Goal: Task Accomplishment & Management: Manage account settings

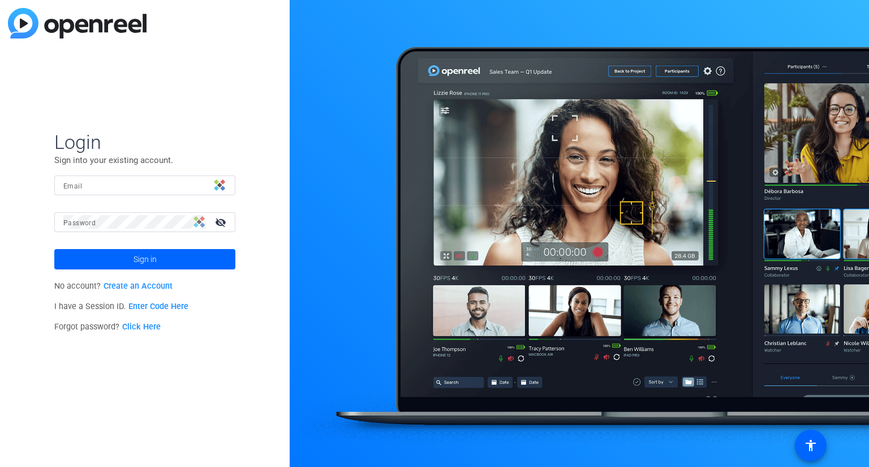
click at [223, 186] on img at bounding box center [219, 184] width 11 height 11
click at [187, 187] on input "Email" at bounding box center [144, 185] width 163 height 14
type input "[PERSON_NAME][EMAIL_ADDRESS][PERSON_NAME][DOMAIN_NAME]"
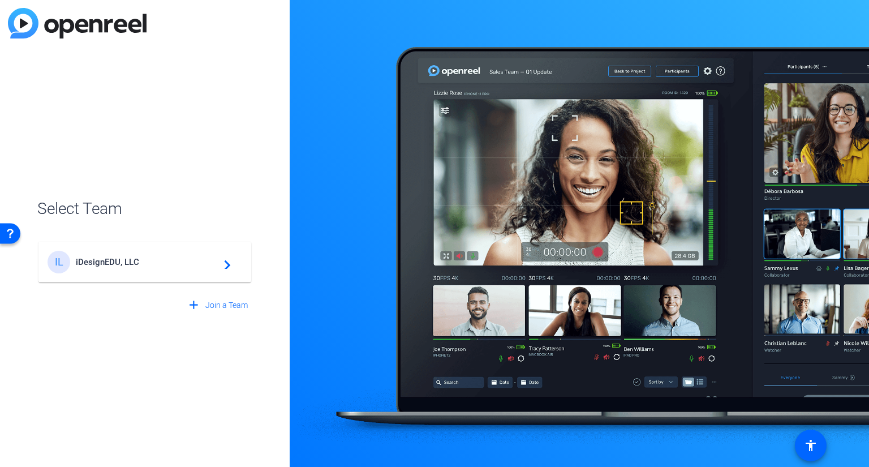
click at [149, 267] on div "IL iDesignEDU, LLC navigate_next" at bounding box center [145, 262] width 195 height 23
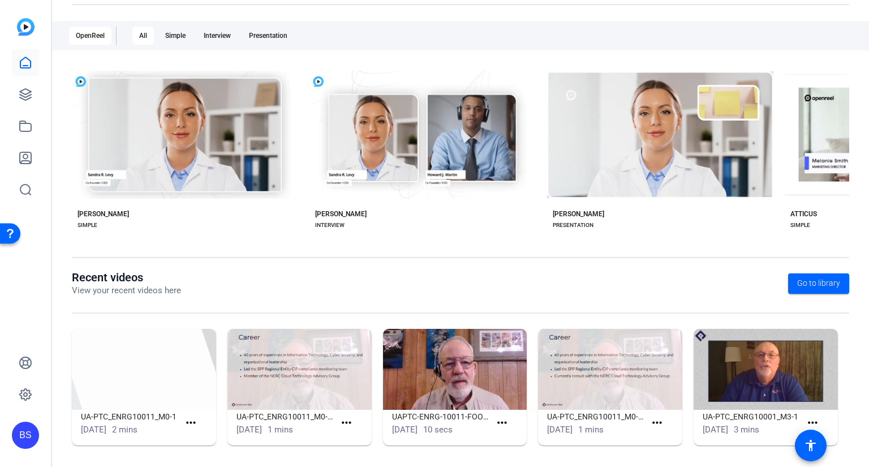
scroll to position [177, 0]
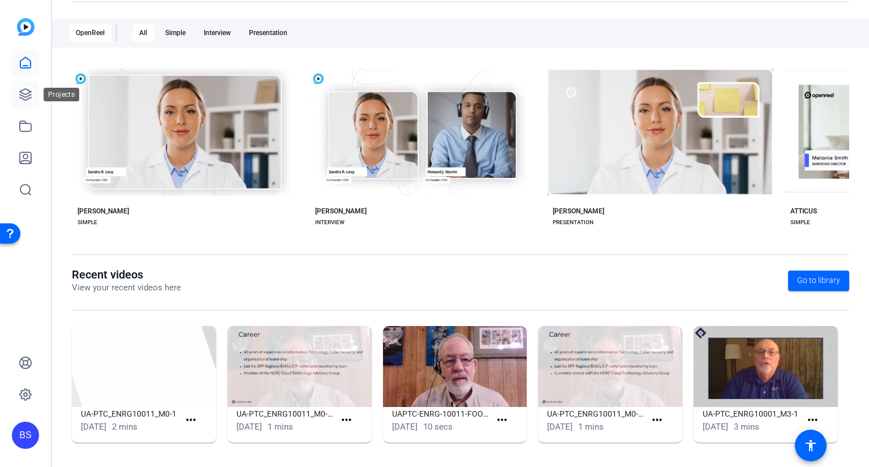
click at [19, 101] on link at bounding box center [25, 94] width 27 height 27
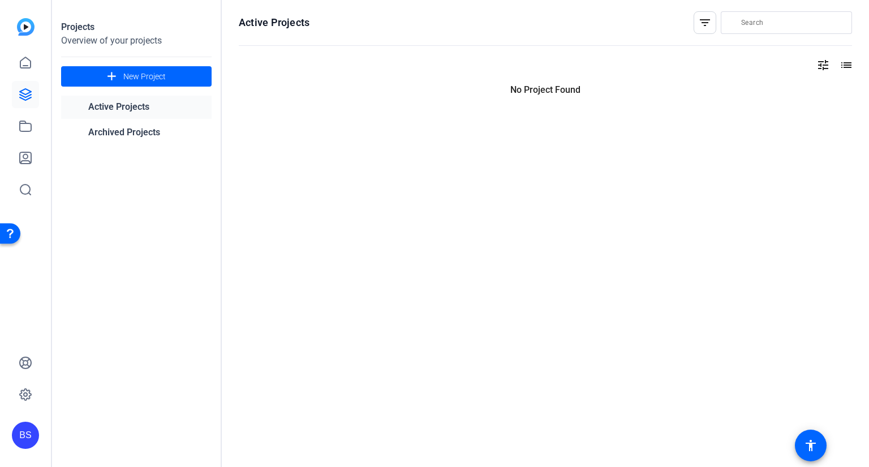
scroll to position [0, 0]
click at [155, 80] on span "New Project" at bounding box center [144, 77] width 42 height 12
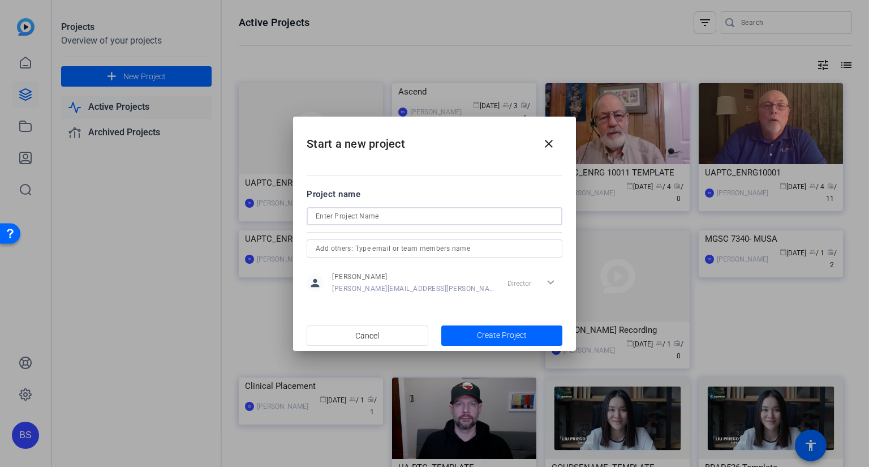
click at [360, 217] on input at bounding box center [435, 216] width 238 height 14
paste input "ENRG 10012"
type input "ENRG 10012"
click at [498, 336] on span "Create Project" at bounding box center [502, 335] width 50 height 12
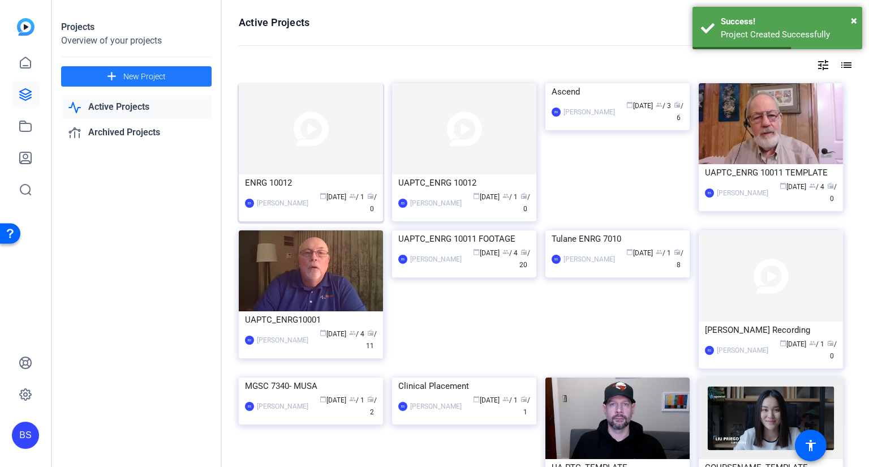
click at [307, 184] on div "ENRG 10012" at bounding box center [311, 182] width 132 height 17
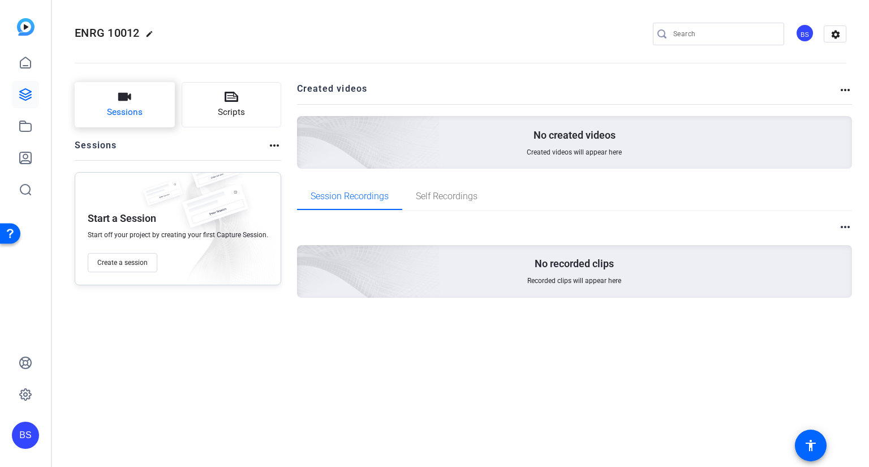
click at [137, 111] on span "Sessions" at bounding box center [125, 112] width 36 height 13
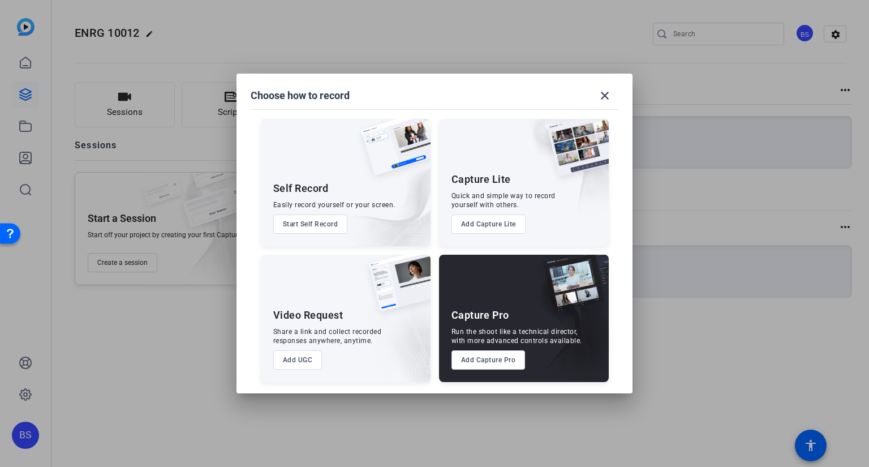
click at [307, 357] on button "Add UGC" at bounding box center [297, 359] width 49 height 19
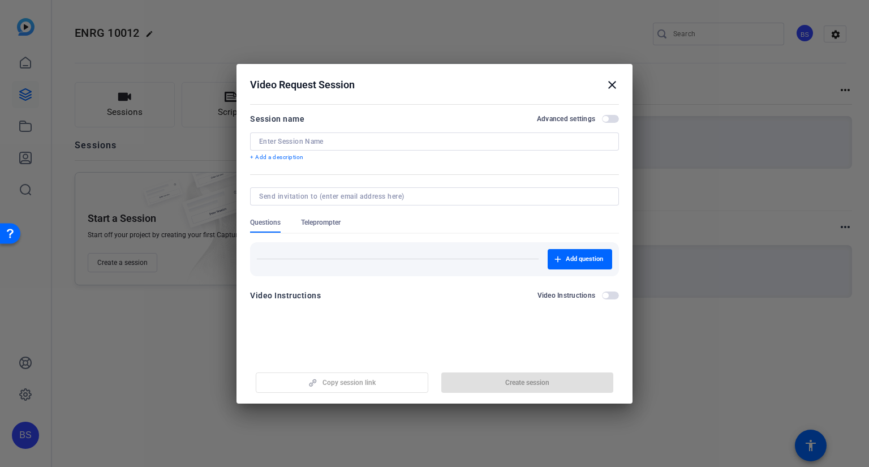
click at [303, 137] on input at bounding box center [434, 141] width 351 height 9
paste input "M0-2"
type input "M0-2"
click at [562, 380] on span "button" at bounding box center [527, 382] width 173 height 27
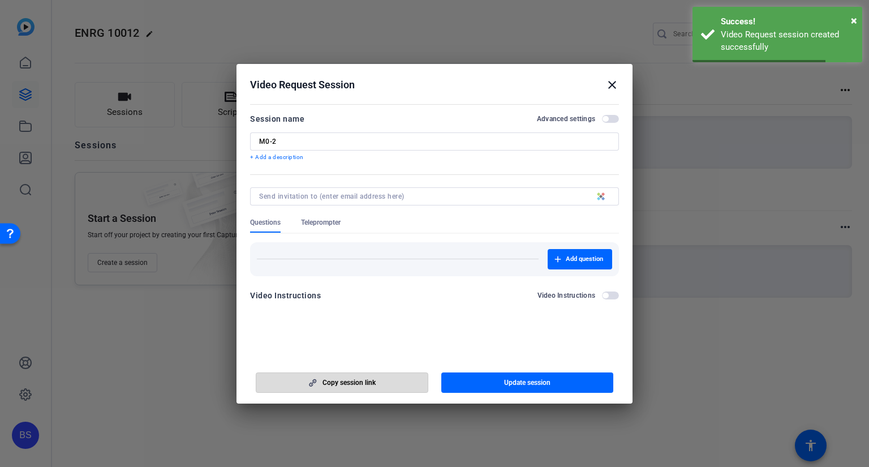
click at [385, 384] on span "button" at bounding box center [341, 382] width 171 height 27
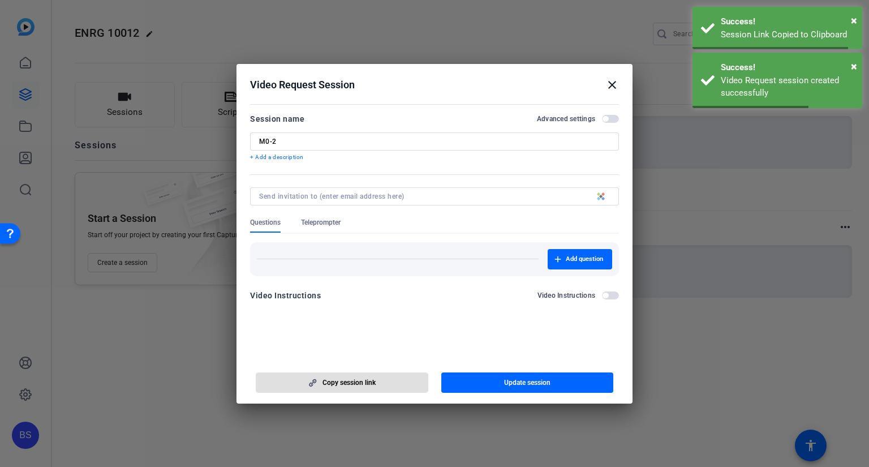
click at [385, 384] on span "button" at bounding box center [341, 382] width 171 height 27
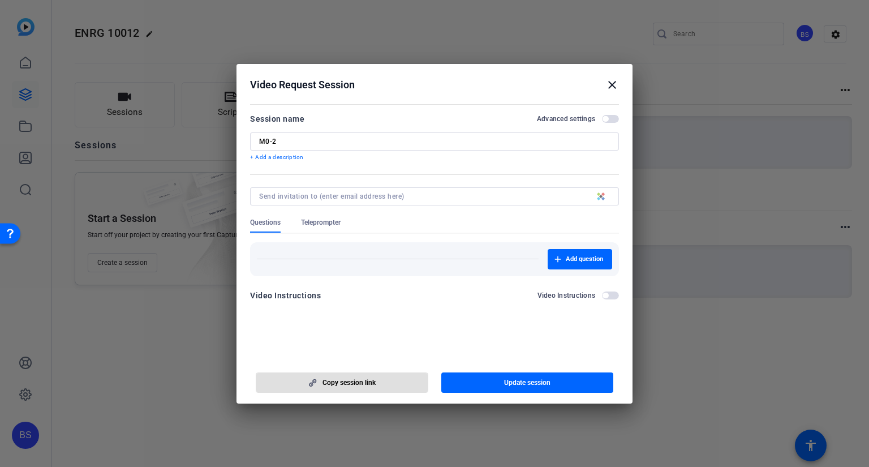
click at [613, 85] on mat-icon "close" at bounding box center [612, 85] width 14 height 14
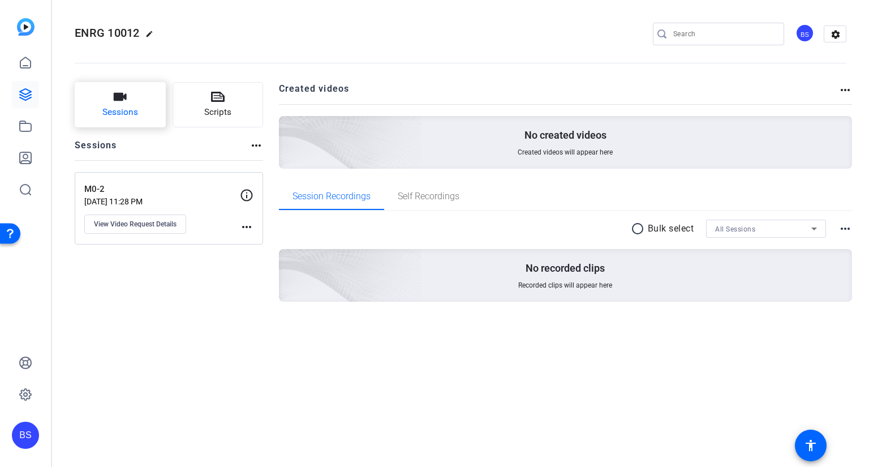
click at [127, 100] on button "Sessions" at bounding box center [120, 104] width 91 height 45
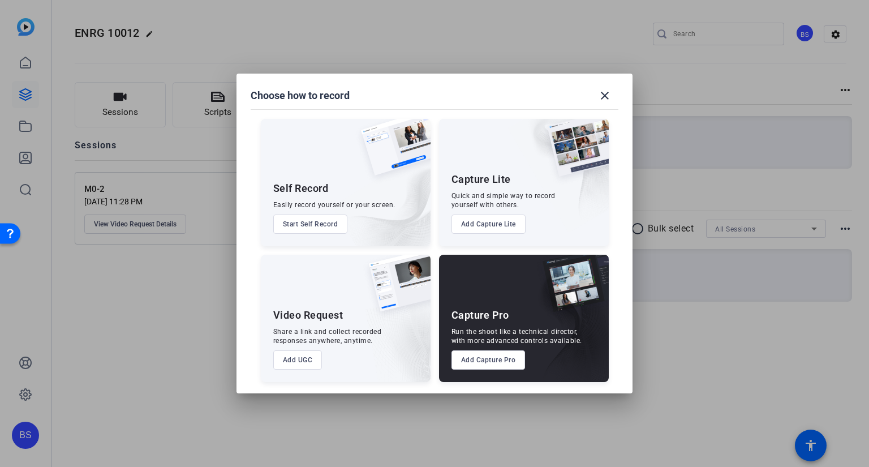
click at [302, 360] on button "Add UGC" at bounding box center [297, 359] width 49 height 19
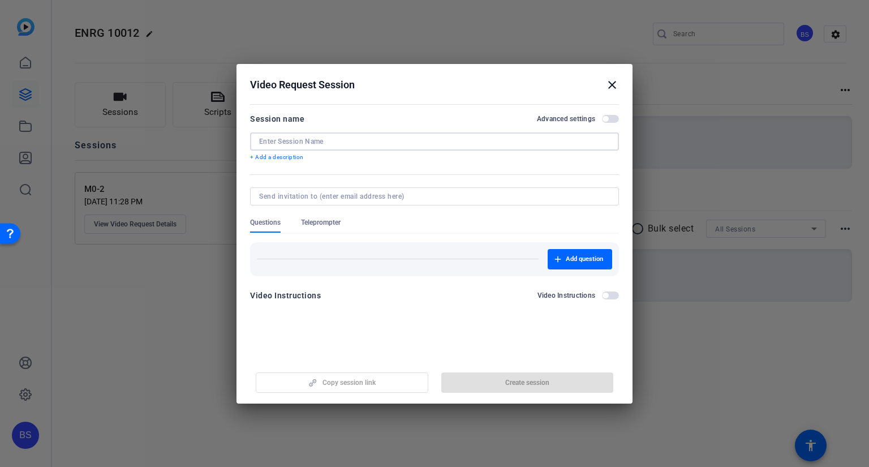
click at [316, 139] on input at bounding box center [434, 141] width 351 height 9
type input "M1-1"
click at [512, 382] on span "Create session" at bounding box center [527, 382] width 44 height 9
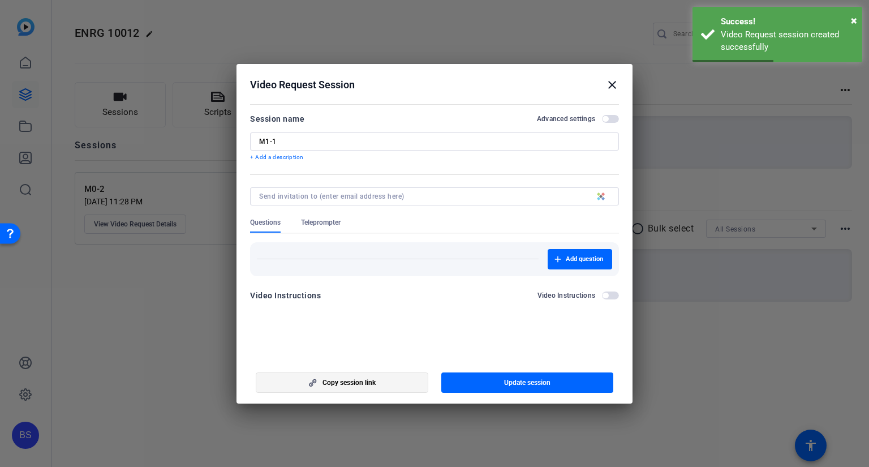
click at [398, 387] on span "button" at bounding box center [341, 382] width 171 height 27
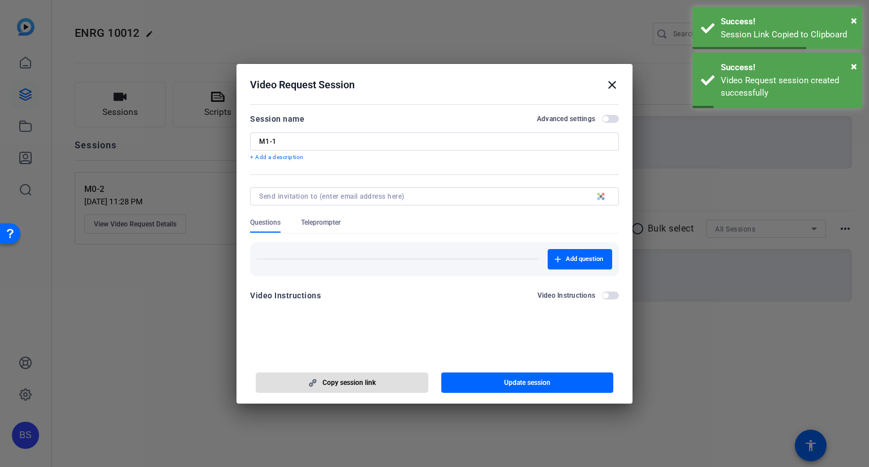
click at [611, 83] on mat-icon "close" at bounding box center [612, 85] width 14 height 14
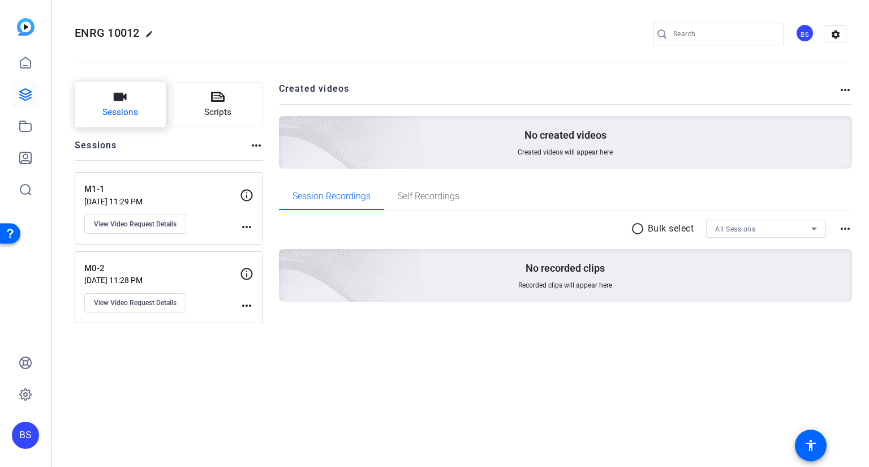
click at [125, 106] on span "Sessions" at bounding box center [120, 112] width 36 height 13
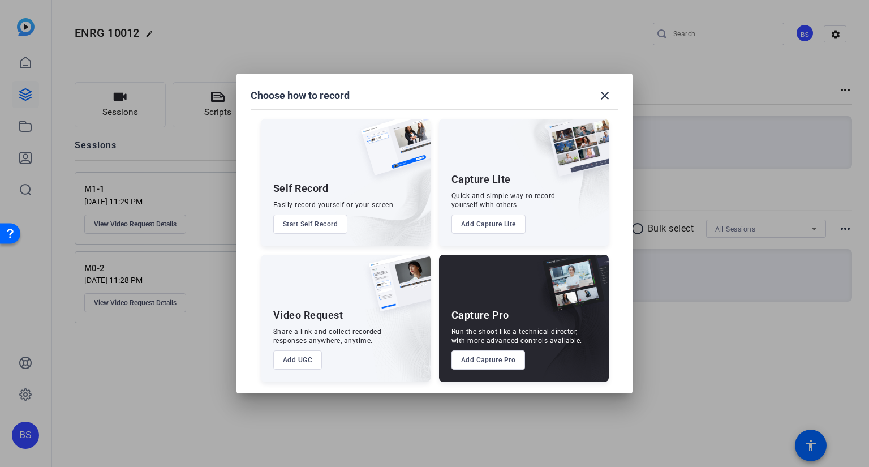
click at [300, 359] on button "Add UGC" at bounding box center [297, 359] width 49 height 19
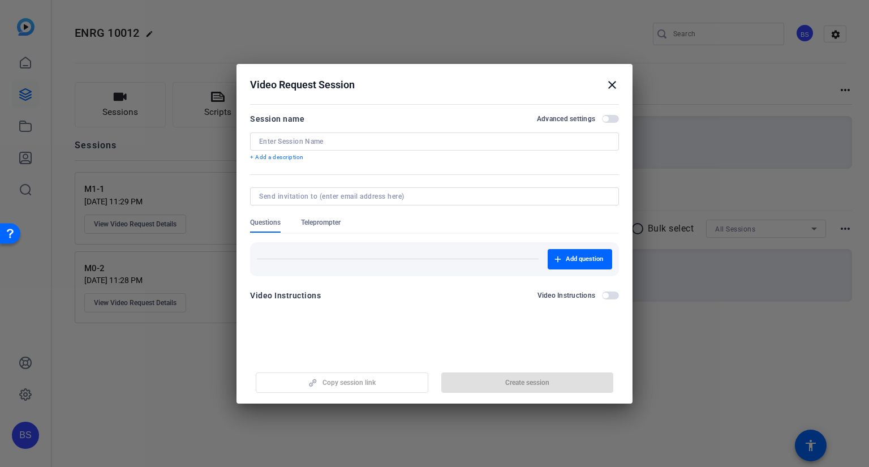
click at [326, 137] on input at bounding box center [434, 141] width 351 height 9
paste input "M1-2"
type input "M1-2"
click at [558, 379] on span "button" at bounding box center [527, 382] width 173 height 27
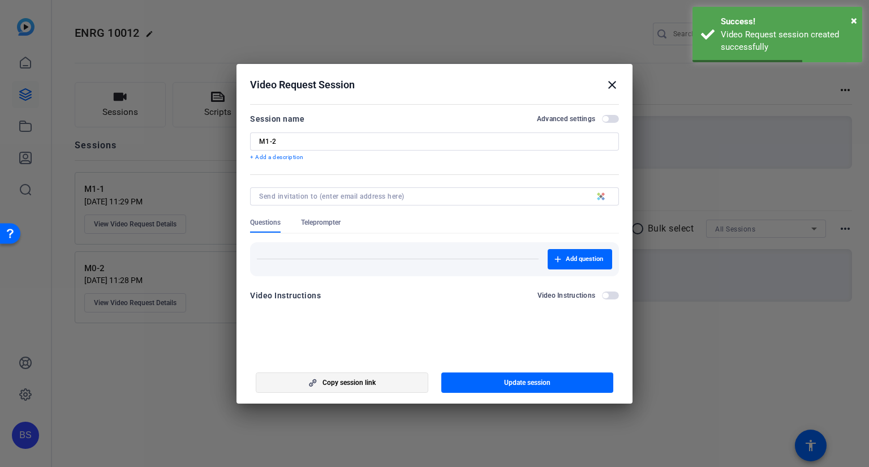
click at [329, 379] on span "Copy session link" at bounding box center [348, 382] width 53 height 9
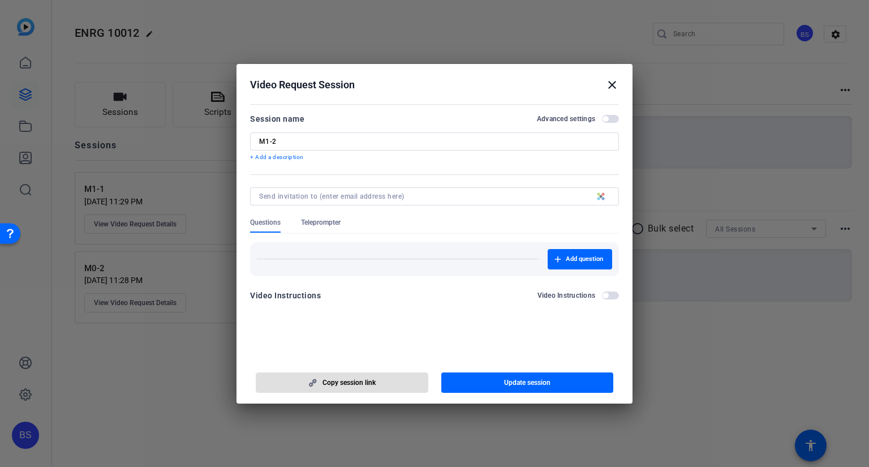
click at [612, 83] on mat-icon "close" at bounding box center [612, 85] width 14 height 14
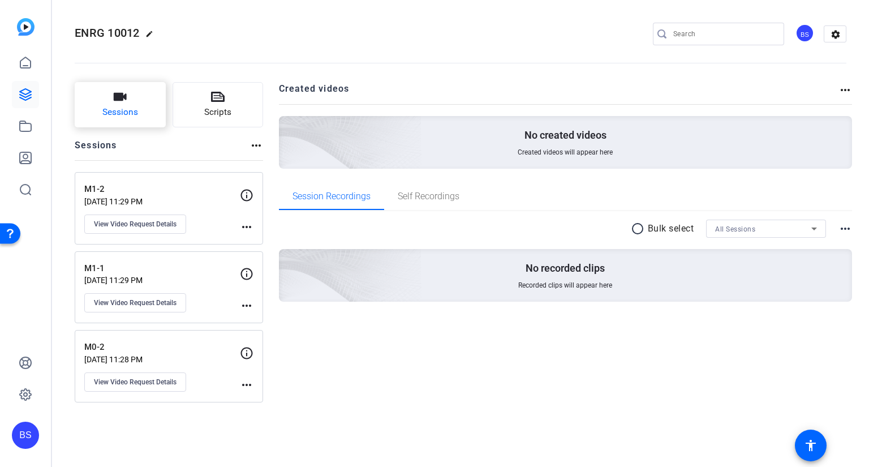
click at [139, 104] on button "Sessions" at bounding box center [120, 104] width 91 height 45
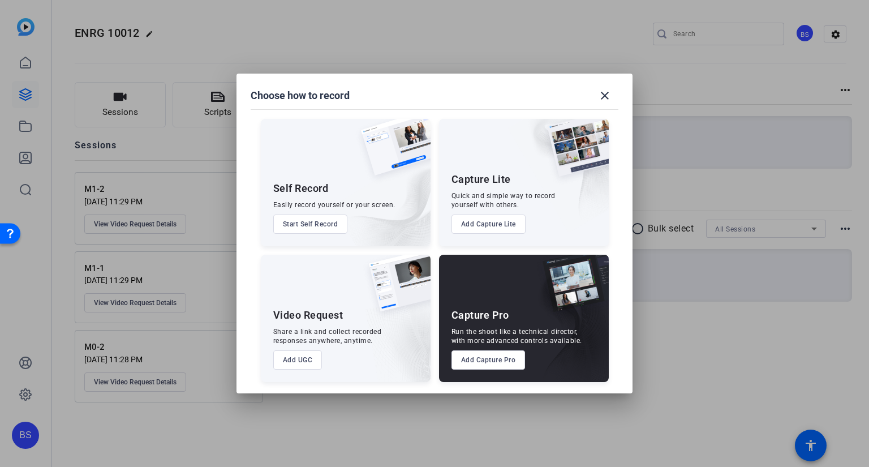
click at [305, 357] on button "Add UGC" at bounding box center [297, 359] width 49 height 19
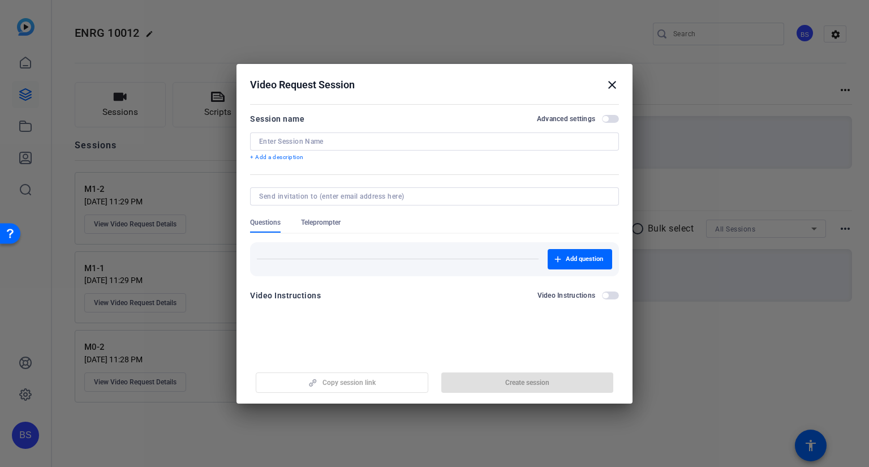
click at [299, 135] on div at bounding box center [434, 141] width 351 height 18
paste input "M2-1"
type input "M2-1"
click at [540, 383] on span "Create session" at bounding box center [527, 382] width 44 height 9
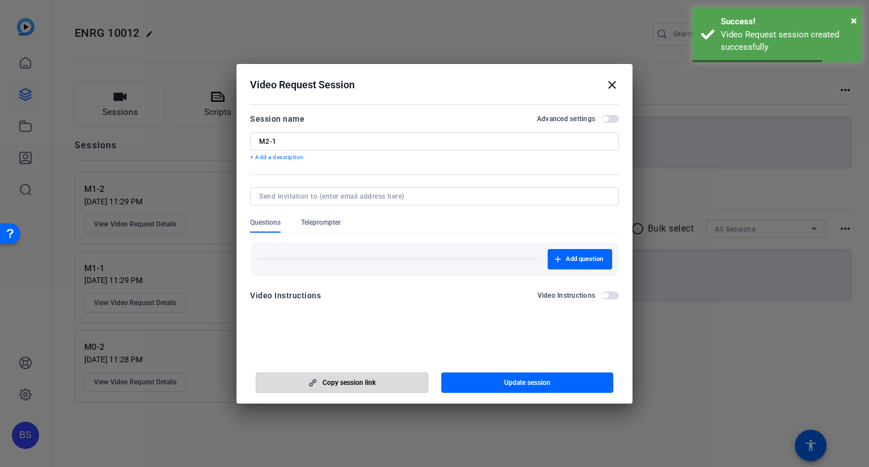
click at [391, 381] on span "button" at bounding box center [341, 382] width 171 height 27
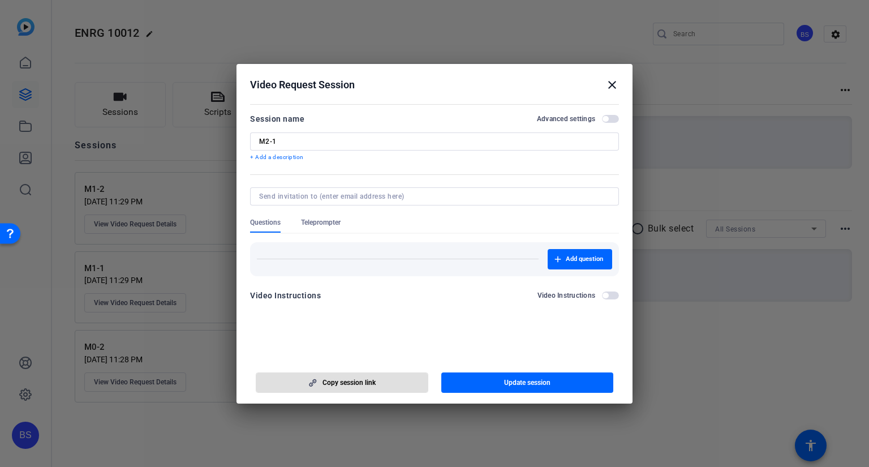
click at [613, 82] on mat-icon "close" at bounding box center [612, 85] width 14 height 14
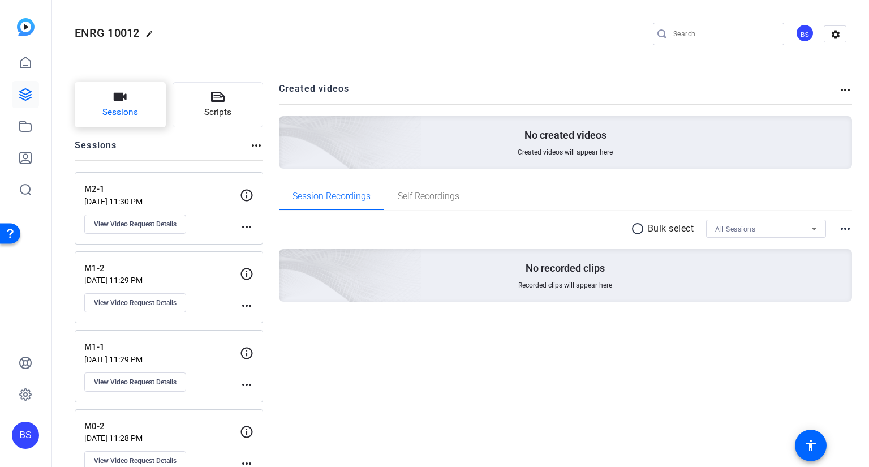
click at [142, 105] on button "Sessions" at bounding box center [120, 104] width 91 height 45
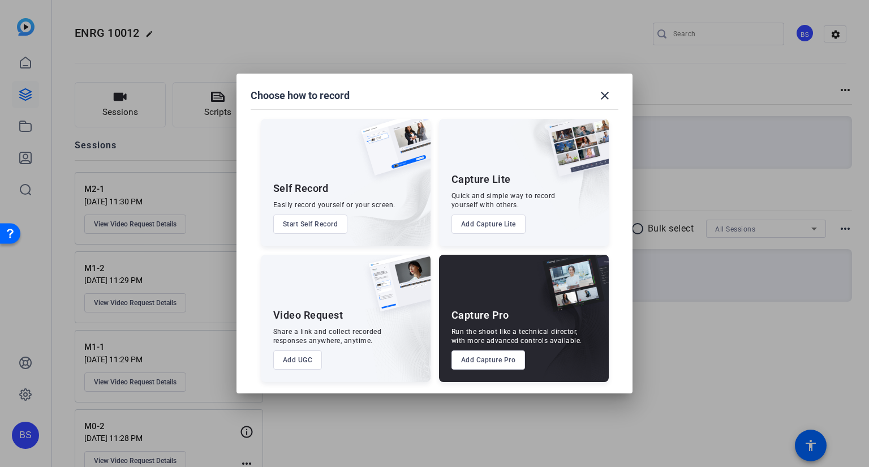
click at [299, 365] on button "Add UGC" at bounding box center [297, 359] width 49 height 19
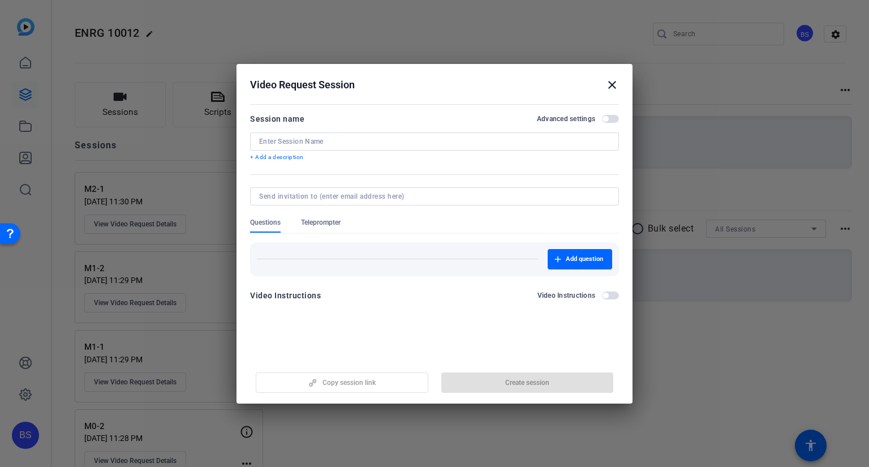
click at [316, 143] on input at bounding box center [434, 141] width 351 height 9
paste input "M3-1"
type input "M3-1"
click at [536, 384] on span "Create session" at bounding box center [527, 382] width 44 height 9
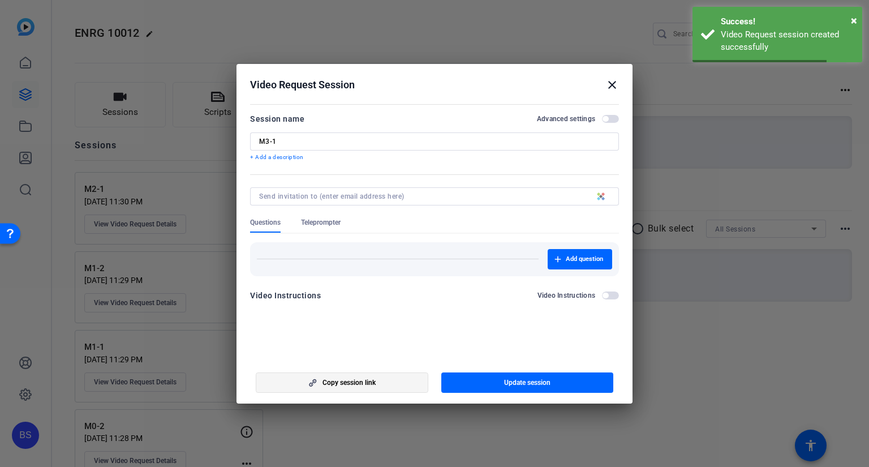
click at [383, 383] on span "button" at bounding box center [341, 382] width 171 height 27
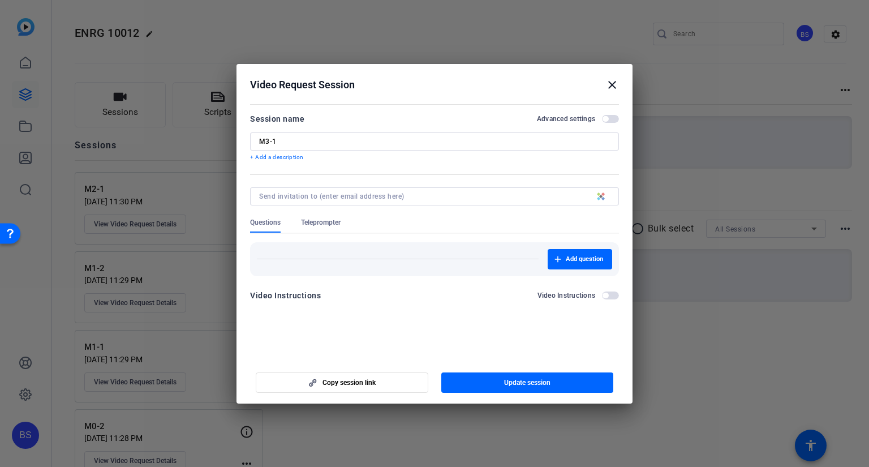
click at [603, 86] on div "Video Request Session close" at bounding box center [434, 85] width 369 height 14
click at [614, 85] on mat-icon "close" at bounding box center [612, 85] width 14 height 14
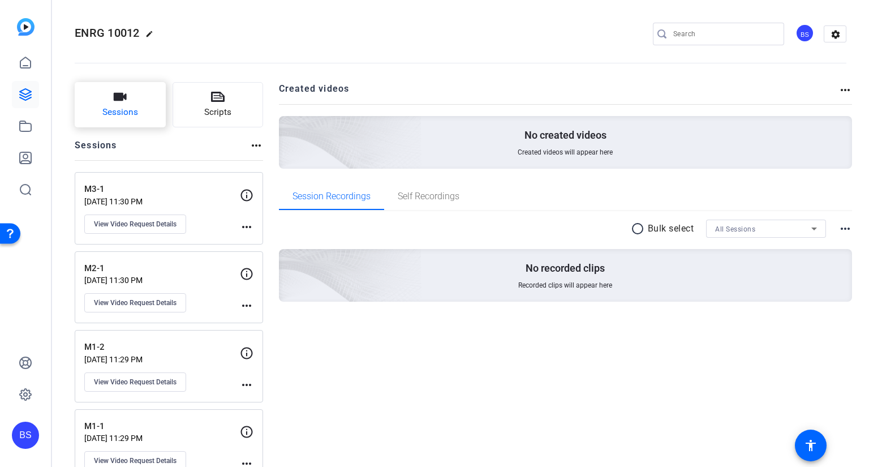
click at [117, 118] on span "Sessions" at bounding box center [120, 112] width 36 height 13
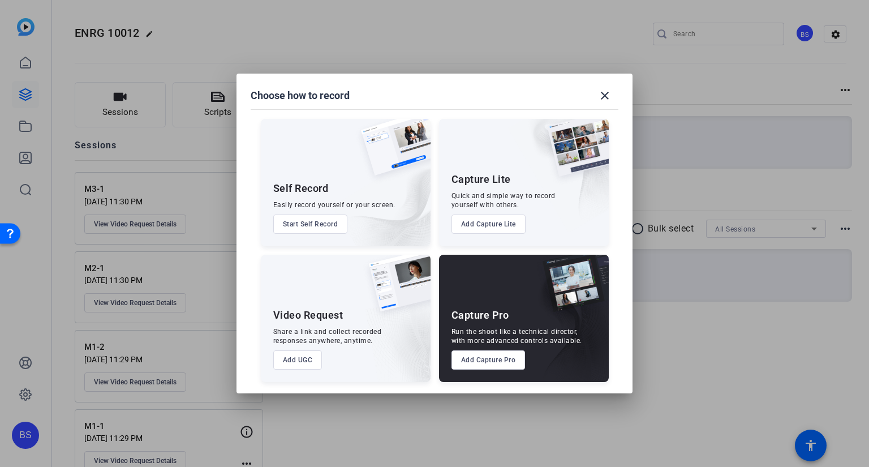
click at [307, 360] on button "Add UGC" at bounding box center [297, 359] width 49 height 19
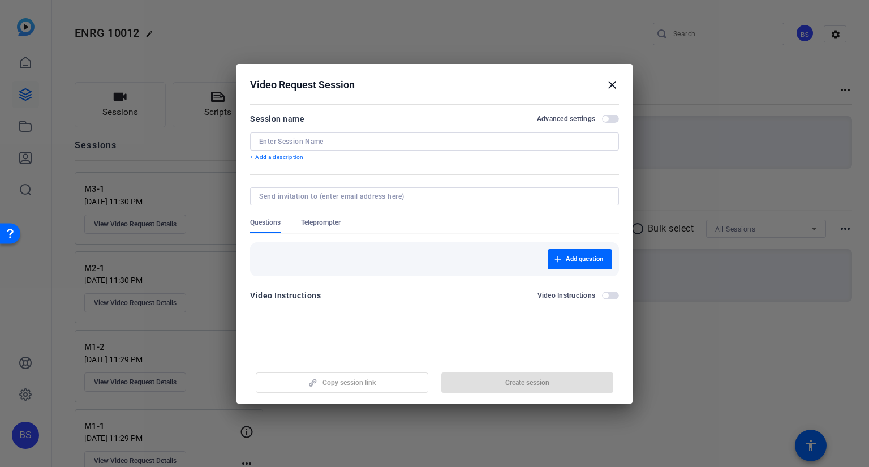
click at [368, 143] on input at bounding box center [434, 141] width 351 height 9
paste input "M4-1"
type input "M4-1"
click at [498, 378] on span "button" at bounding box center [527, 382] width 173 height 27
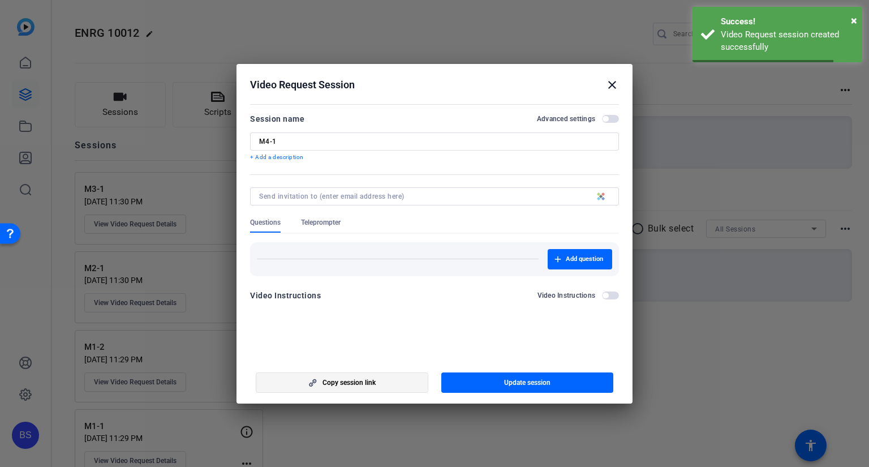
click at [383, 381] on span "button" at bounding box center [341, 382] width 171 height 27
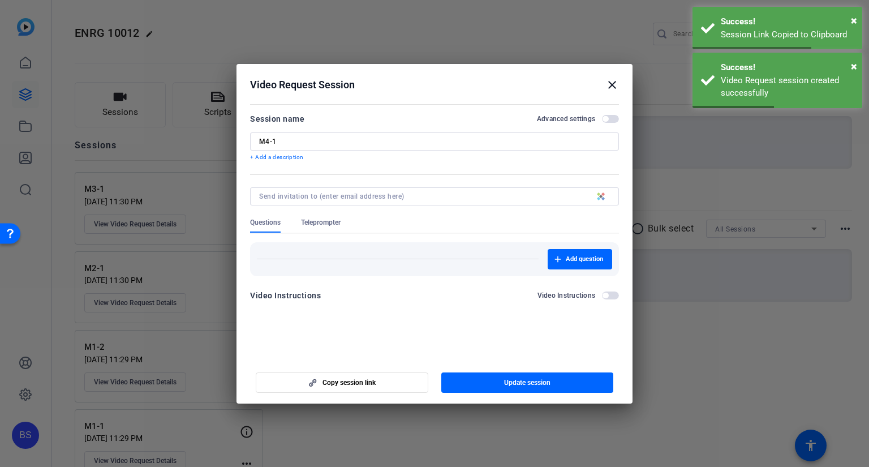
drag, startPoint x: 610, startPoint y: 87, endPoint x: 607, endPoint y: 95, distance: 9.1
click at [610, 85] on mat-icon "close" at bounding box center [612, 85] width 14 height 14
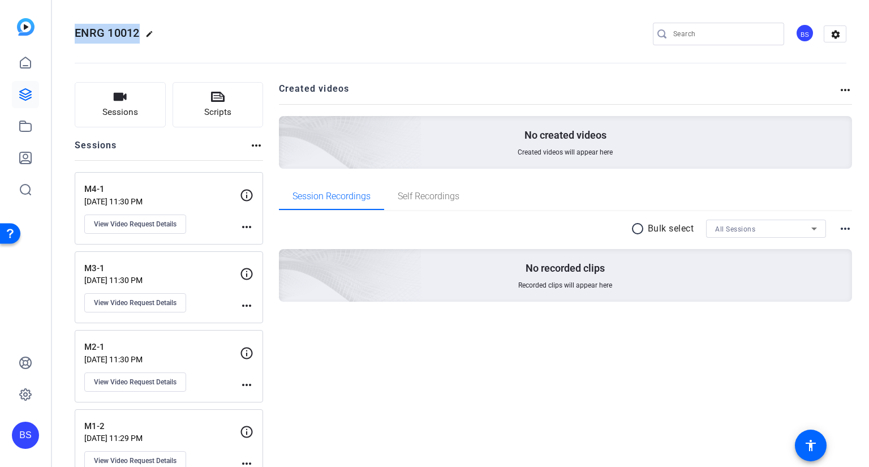
drag, startPoint x: 141, startPoint y: 31, endPoint x: 74, endPoint y: 28, distance: 68.0
click at [67, 28] on mat-toolbar "ENRG 10012 edit BS settings" at bounding box center [460, 34] width 817 height 68
copy span "ENRG 10012"
